Goal: Use online tool/utility: Utilize a website feature to perform a specific function

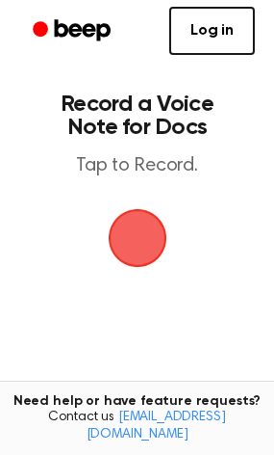
click at [132, 235] on span "button" at bounding box center [138, 238] width 108 height 108
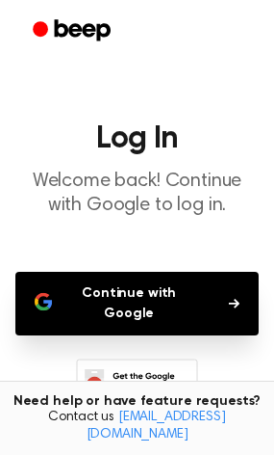
click at [131, 289] on button "Continue with Google" at bounding box center [137, 304] width 244 height 64
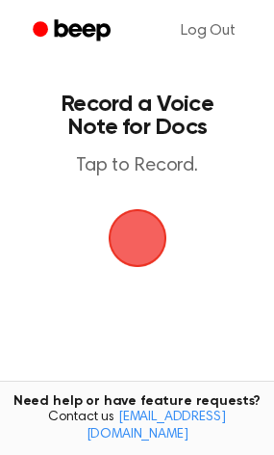
click at [135, 238] on span "button" at bounding box center [138, 238] width 108 height 108
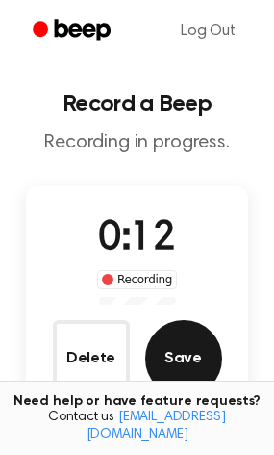
click at [170, 356] on button "Save" at bounding box center [183, 358] width 77 height 77
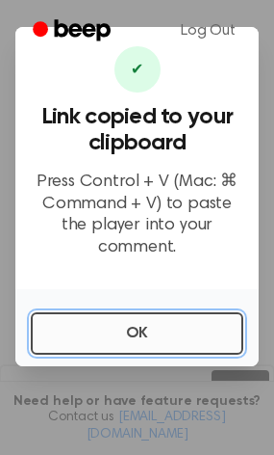
click at [100, 321] on button "OK" at bounding box center [137, 333] width 213 height 42
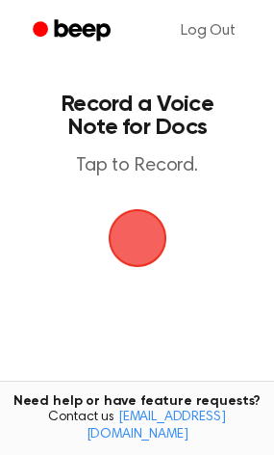
click at [138, 249] on span "button" at bounding box center [138, 238] width 54 height 54
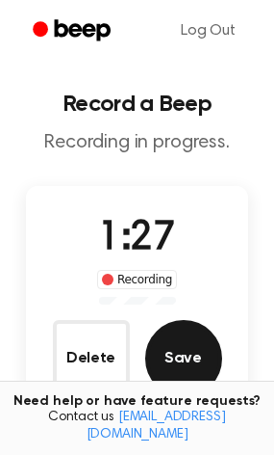
click at [173, 336] on button "Save" at bounding box center [183, 358] width 77 height 77
